Goal: Information Seeking & Learning: Learn about a topic

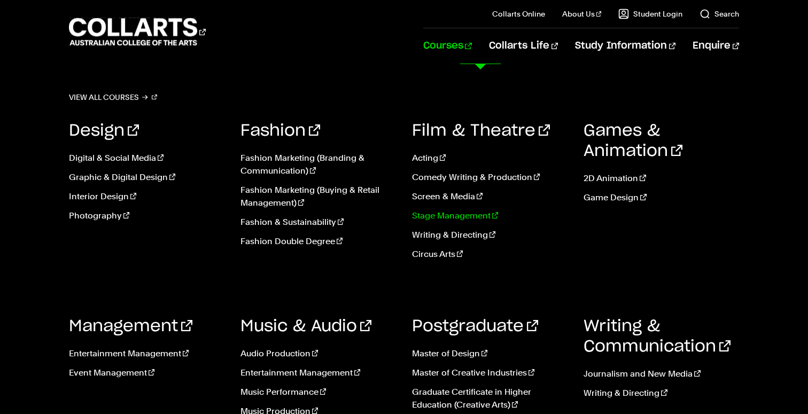
click at [439, 215] on link "Stage Management" at bounding box center [489, 215] width 155 height 13
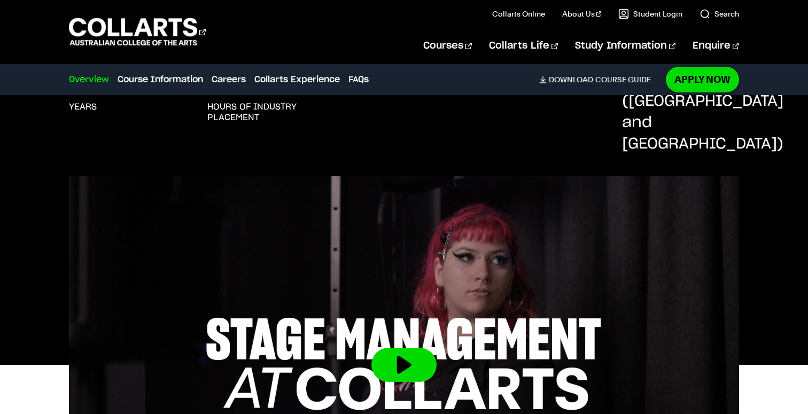
scroll to position [520, 0]
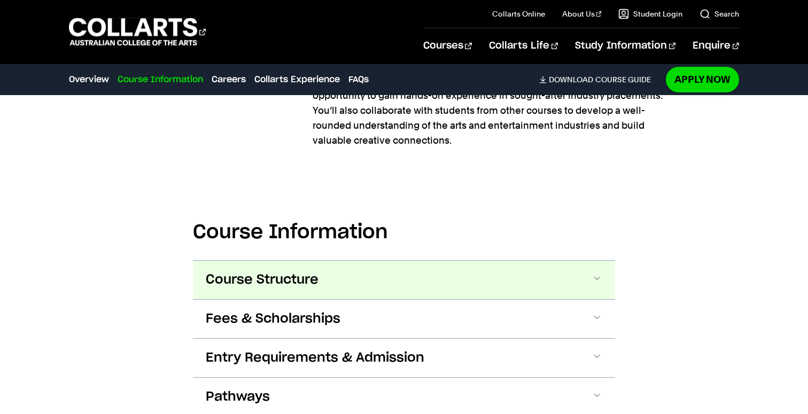
click at [296, 261] on button "Course Structure" at bounding box center [404, 280] width 422 height 38
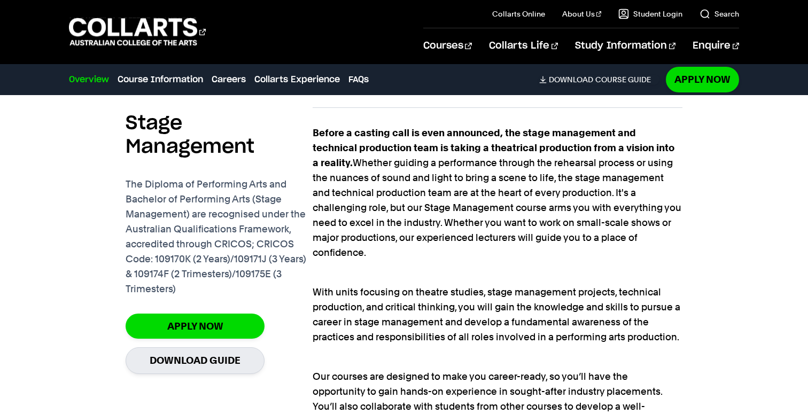
scroll to position [673, 0]
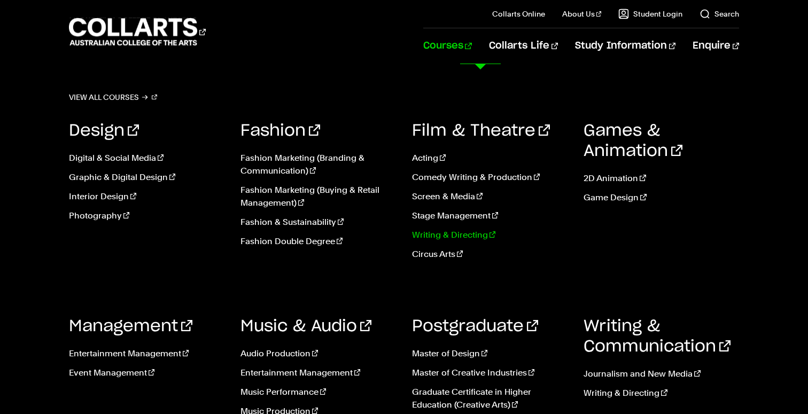
click at [454, 233] on link "Writing & Directing" at bounding box center [489, 235] width 155 height 13
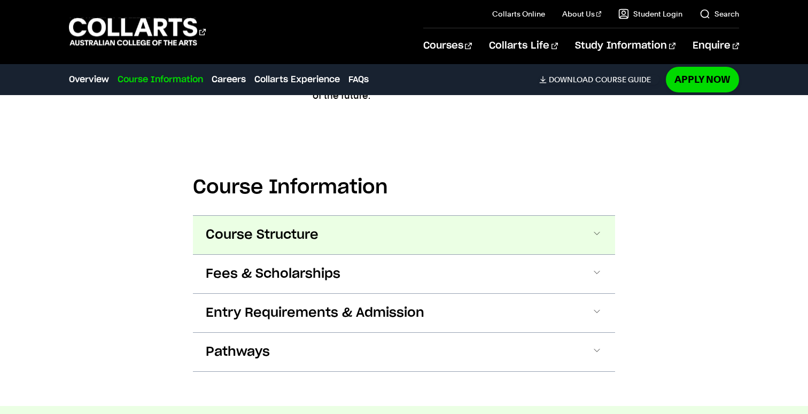
click at [327, 216] on button "Course Structure" at bounding box center [404, 235] width 422 height 38
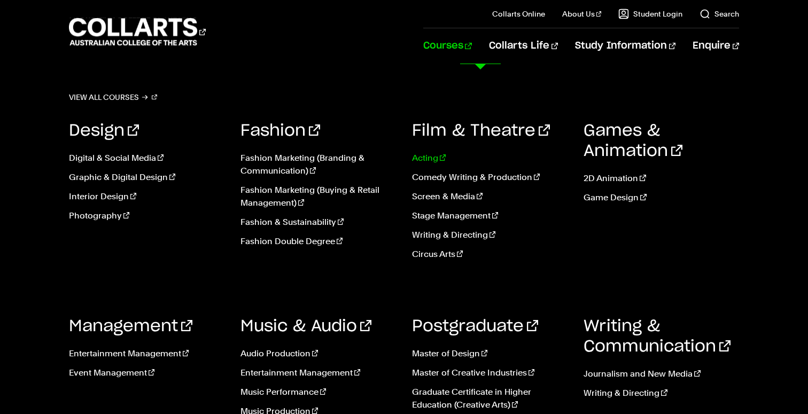
click at [424, 156] on link "Acting" at bounding box center [489, 158] width 155 height 13
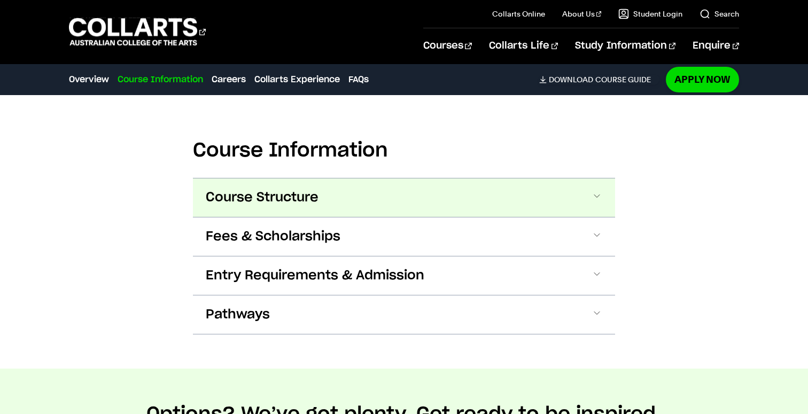
click at [256, 193] on span "Course Structure" at bounding box center [262, 197] width 113 height 17
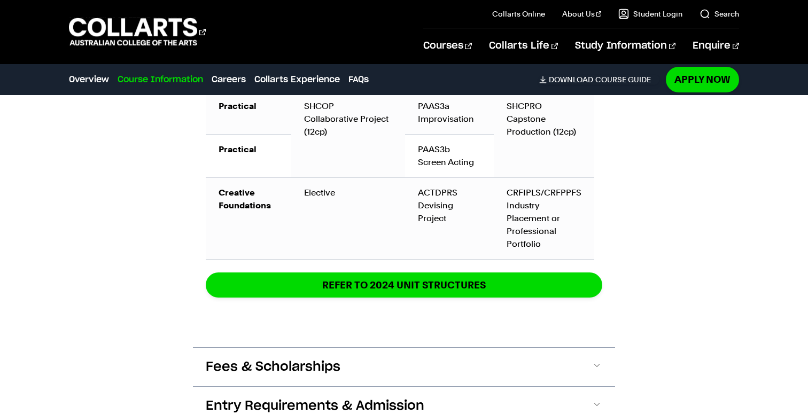
scroll to position [1663, 0]
